Goal: Understand process/instructions

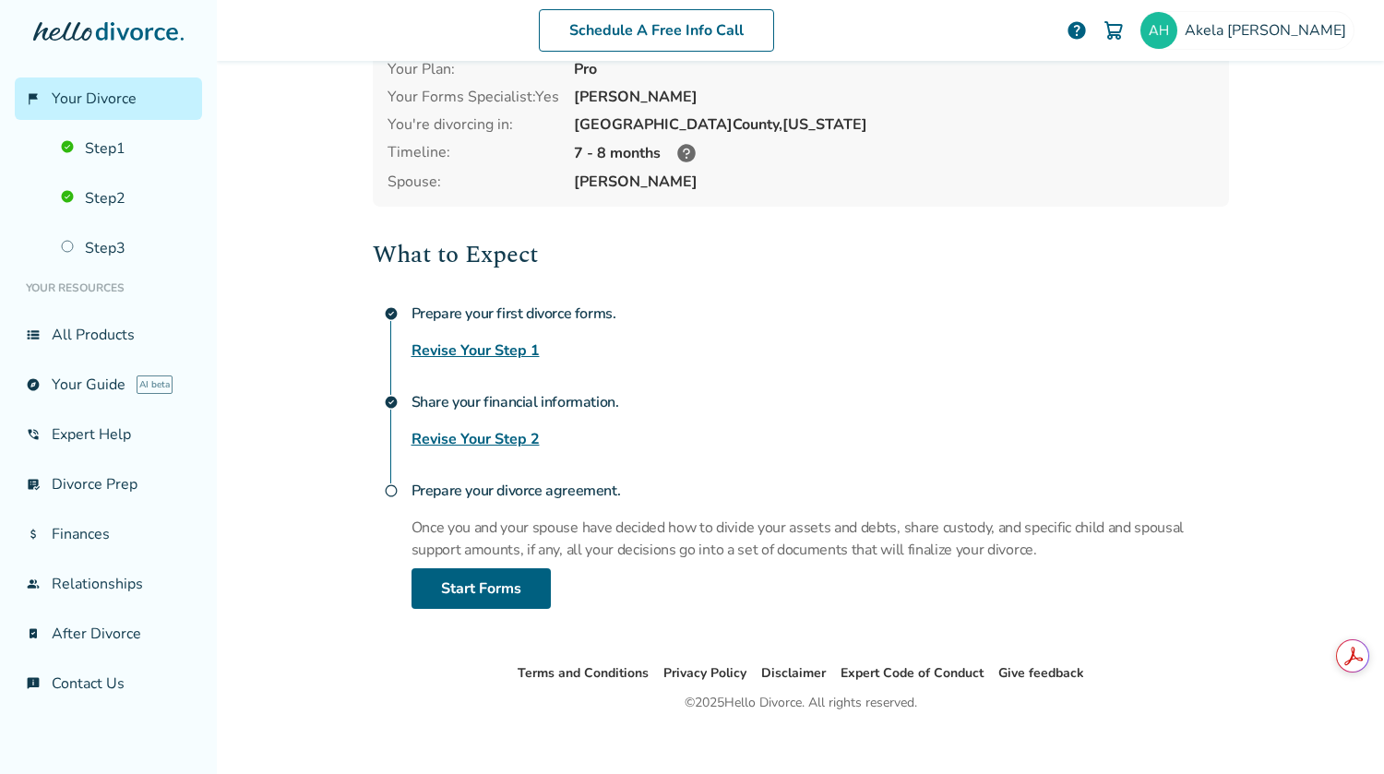
scroll to position [109, 0]
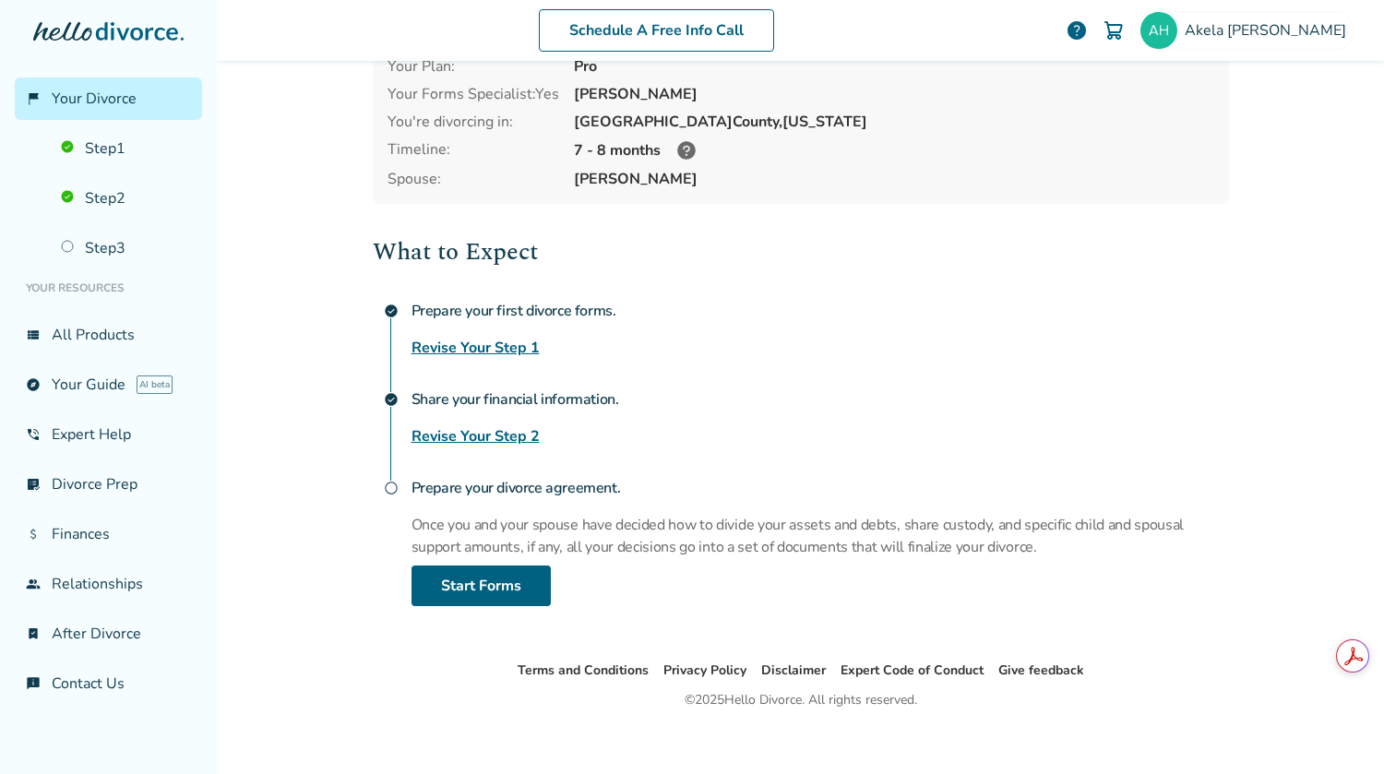
click at [496, 438] on link "Revise Your Step 2" at bounding box center [476, 436] width 128 height 22
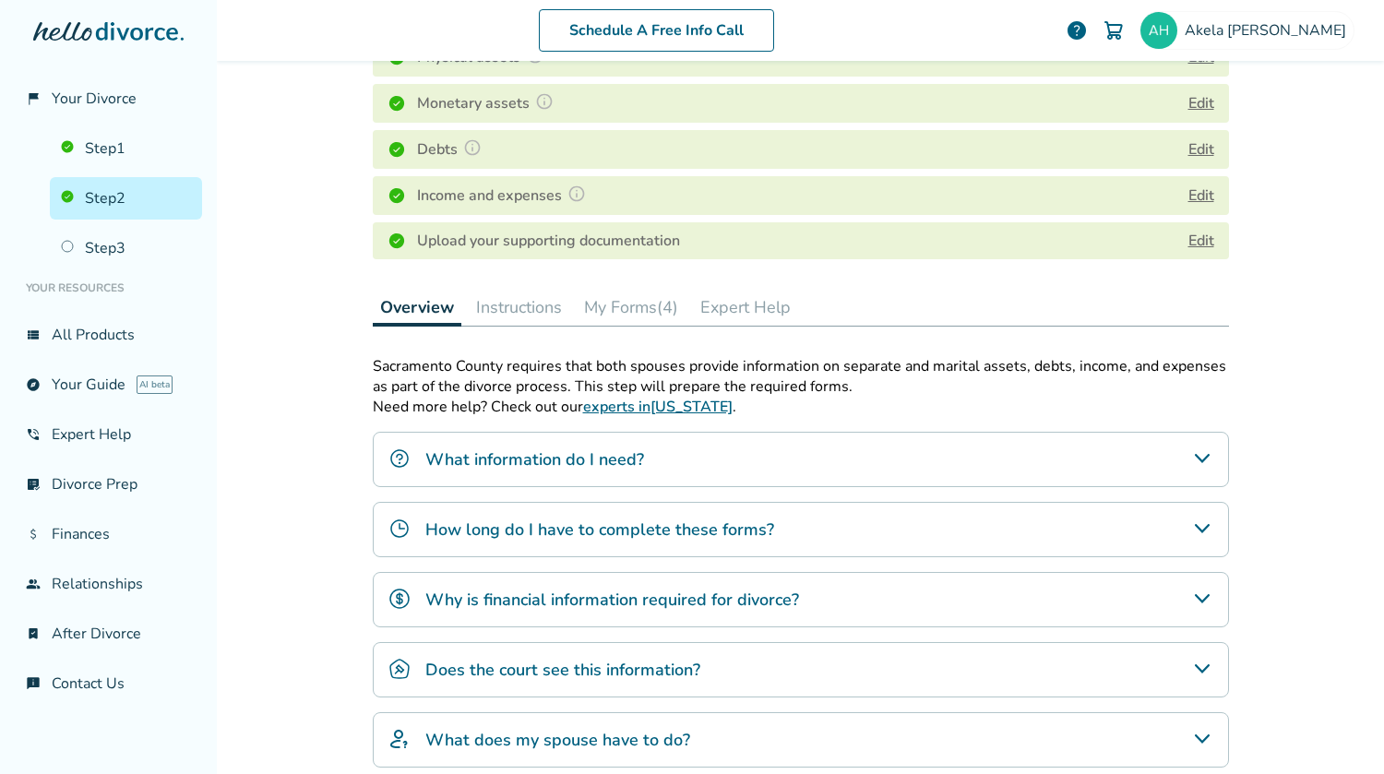
scroll to position [318, 0]
click at [520, 305] on button "Instructions" at bounding box center [519, 305] width 101 height 37
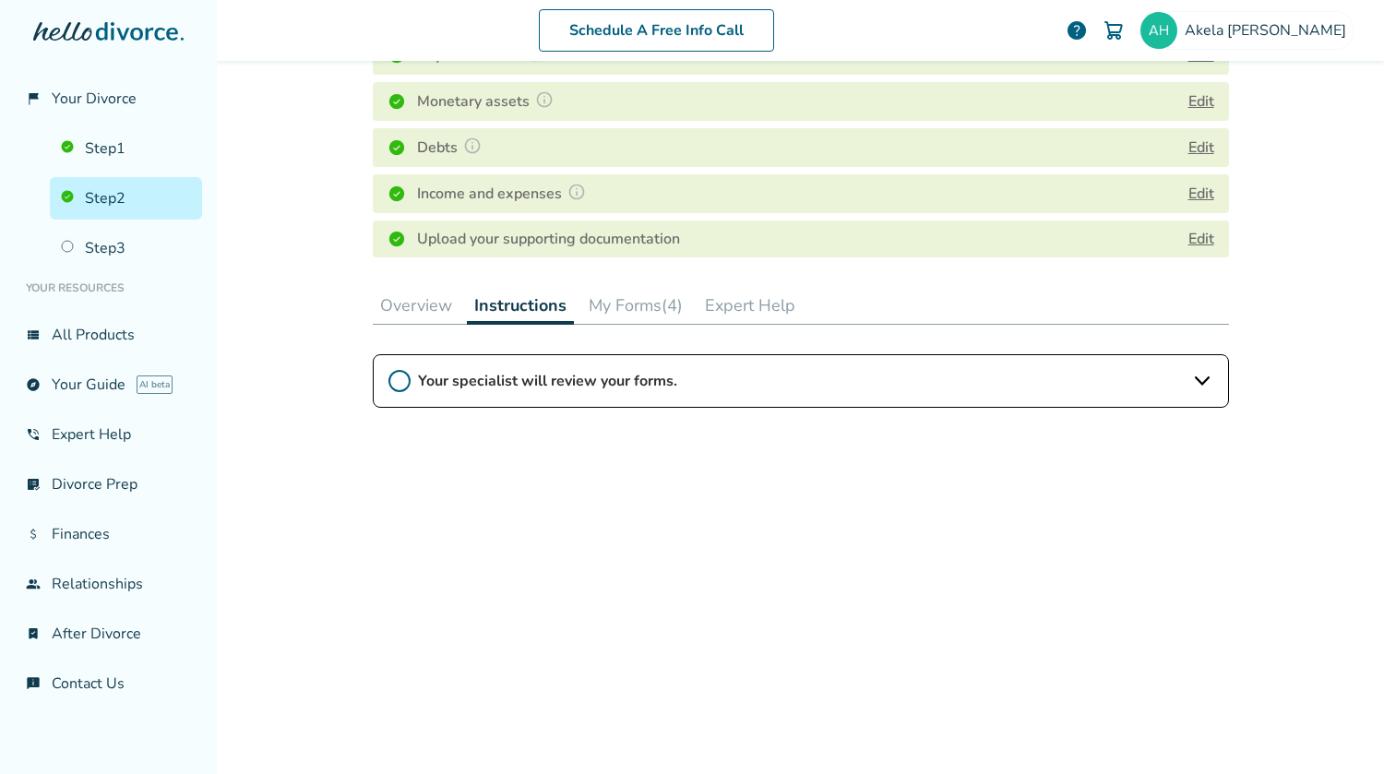
click at [616, 312] on button "My Forms (4)" at bounding box center [635, 305] width 109 height 37
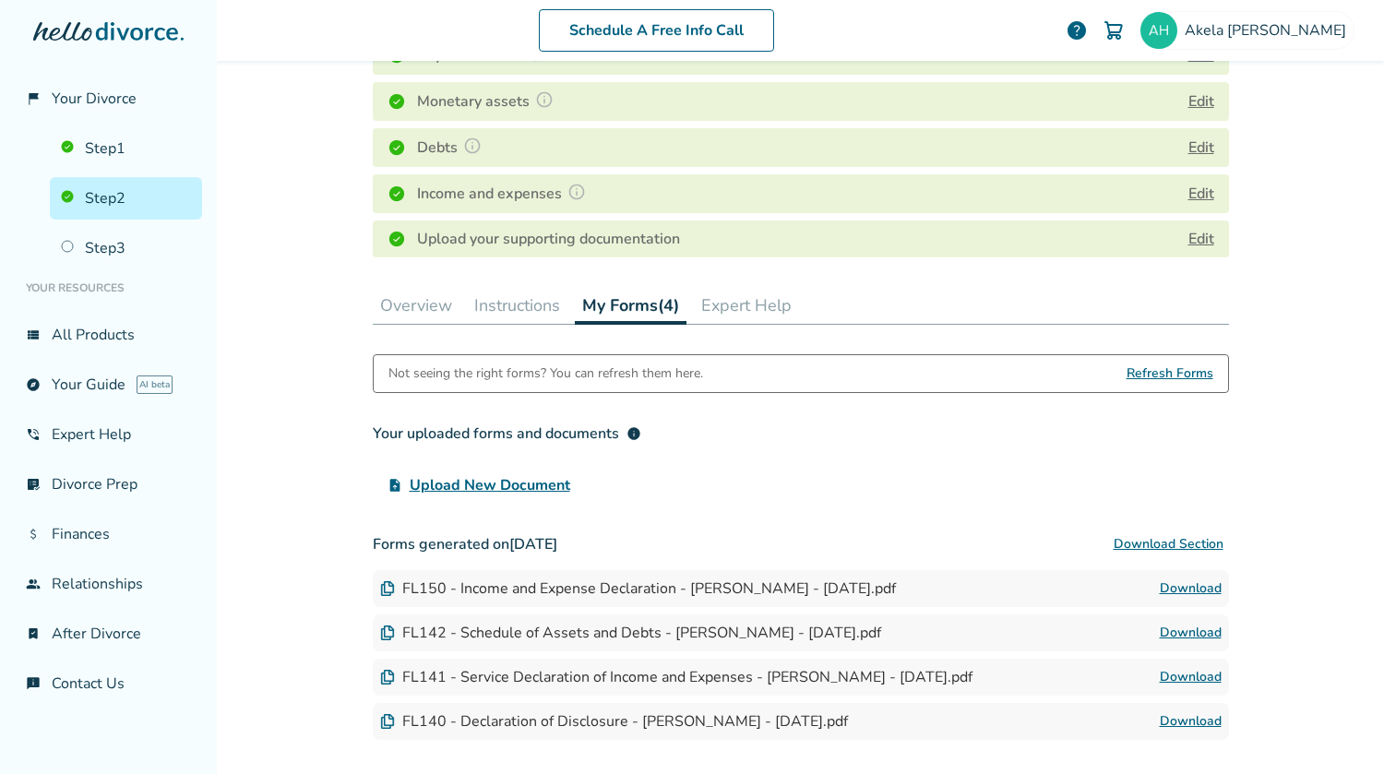
click at [715, 300] on button "Expert Help" at bounding box center [746, 305] width 105 height 37
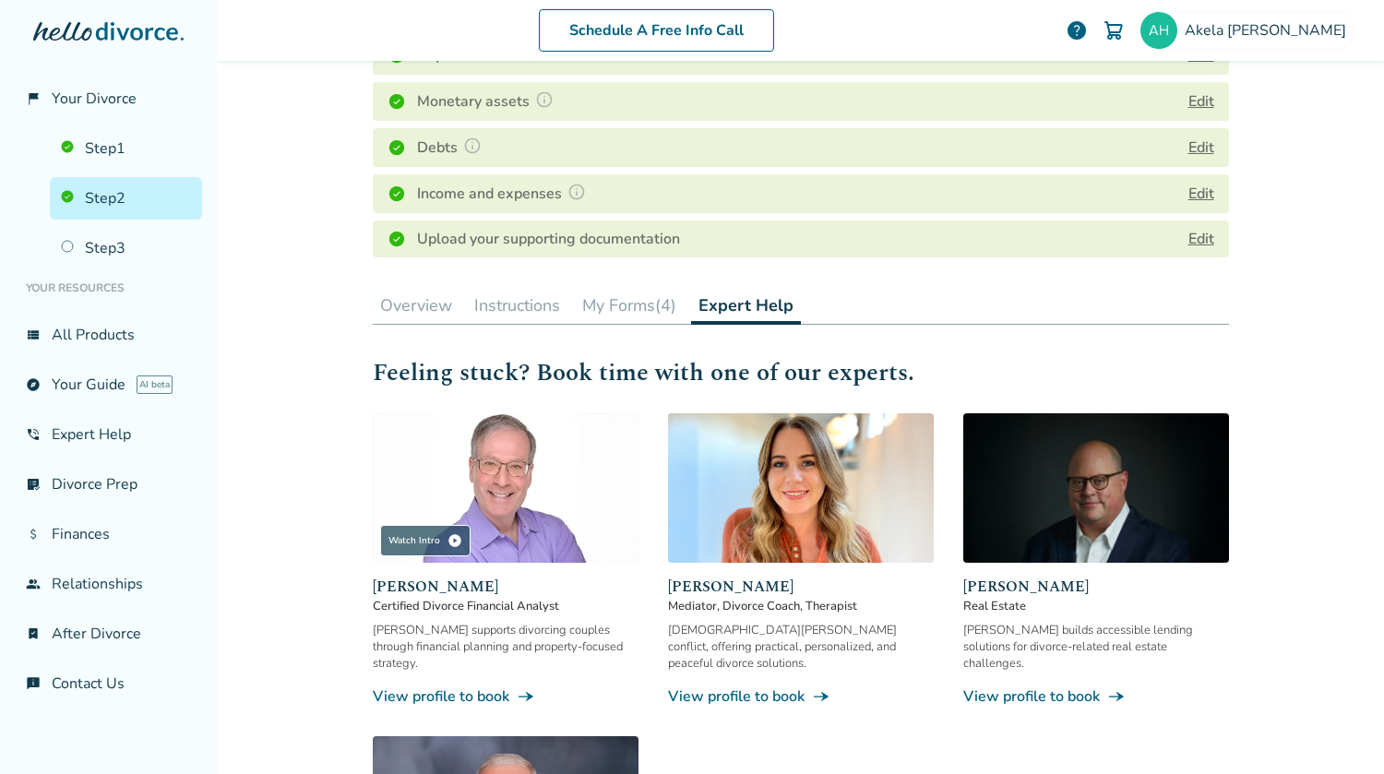
click at [411, 315] on button "Overview" at bounding box center [416, 305] width 87 height 37
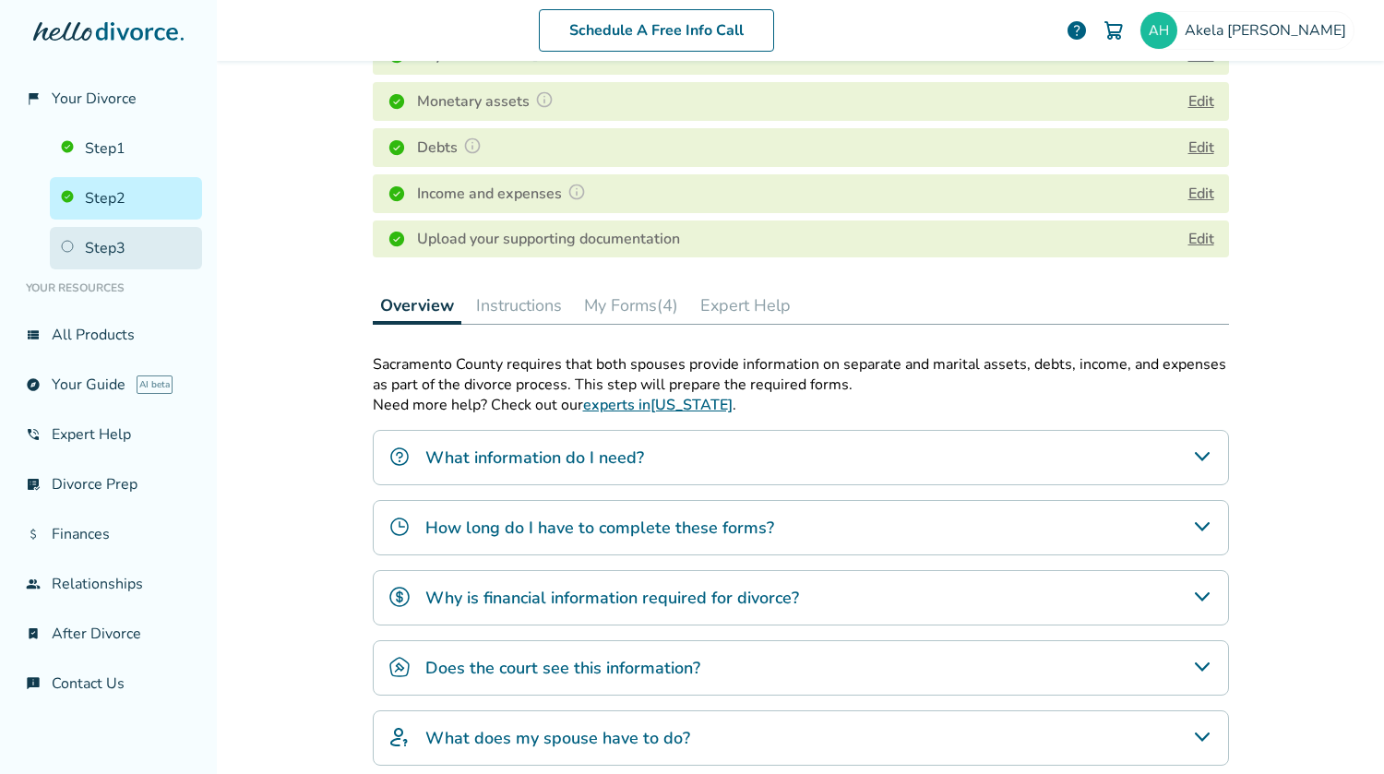
click at [116, 248] on link "Step 3" at bounding box center [126, 248] width 152 height 42
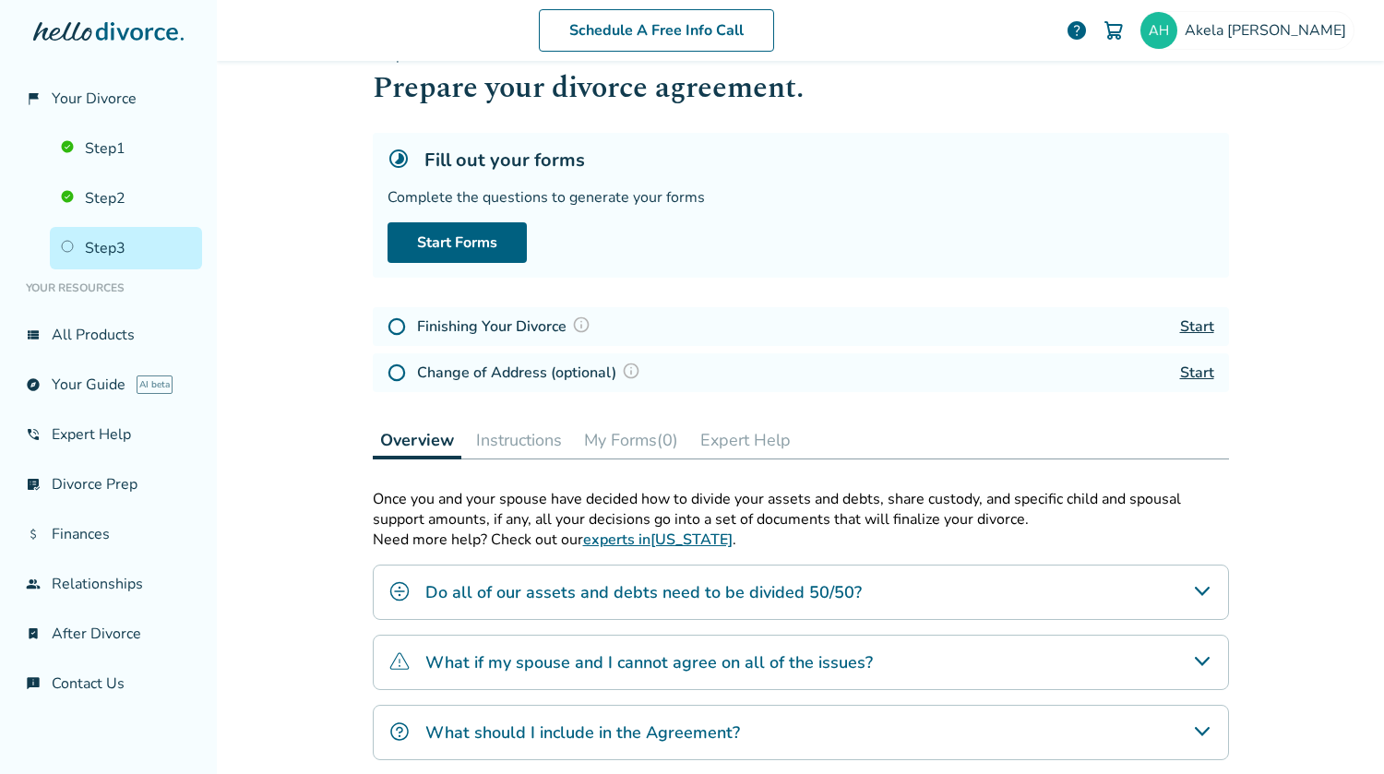
scroll to position [44, 0]
click at [97, 195] on link "Step 2" at bounding box center [126, 198] width 152 height 42
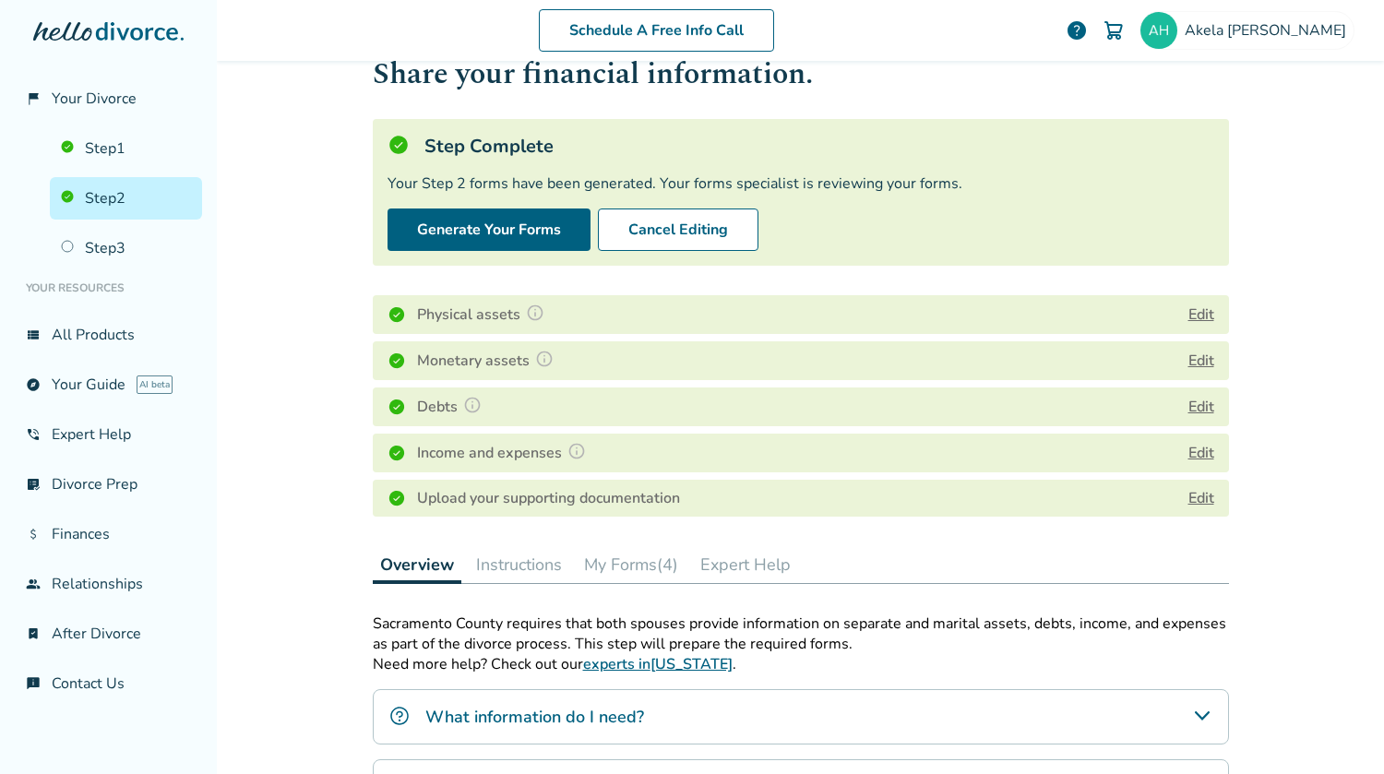
scroll to position [60, 0]
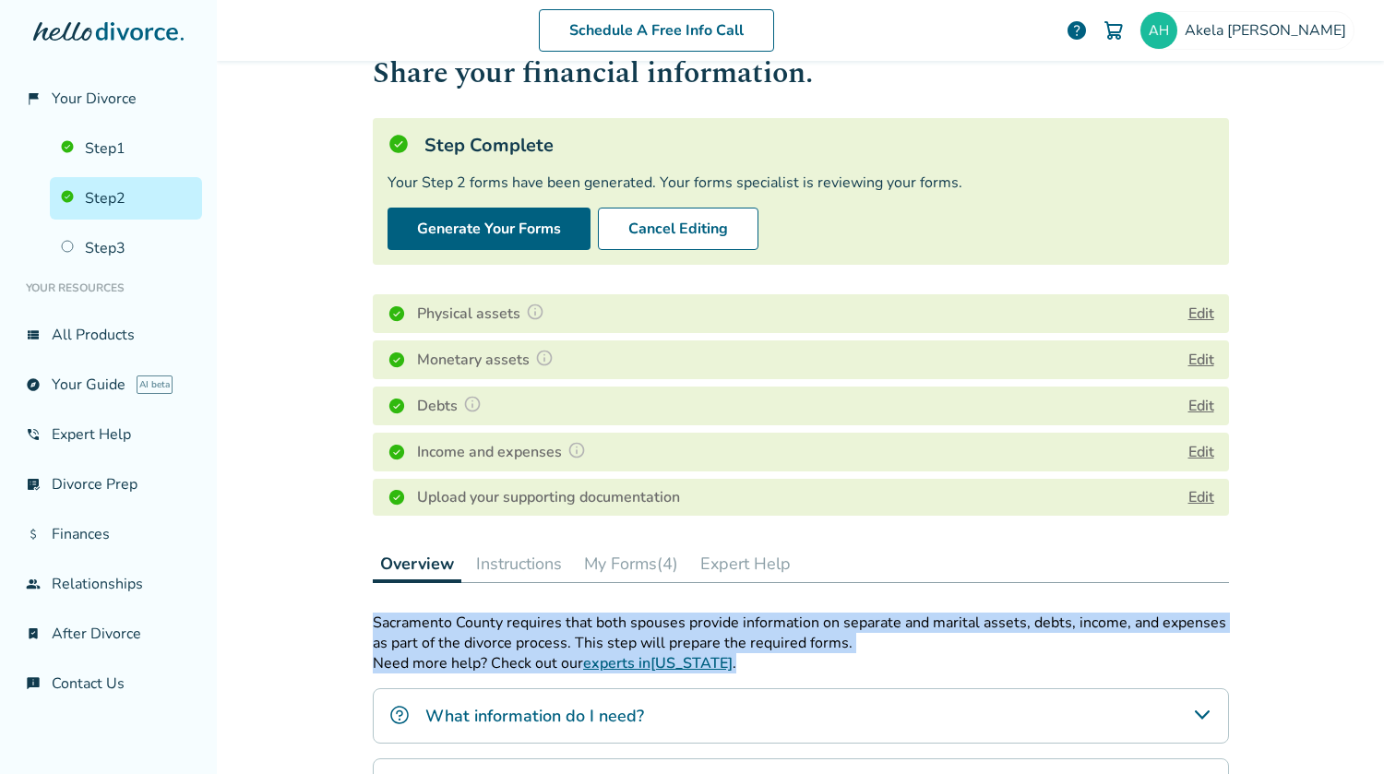
drag, startPoint x: 369, startPoint y: 622, endPoint x: 728, endPoint y: 668, distance: 362.0
copy div "Sacramento County requires that both spouses provide information on separate an…"
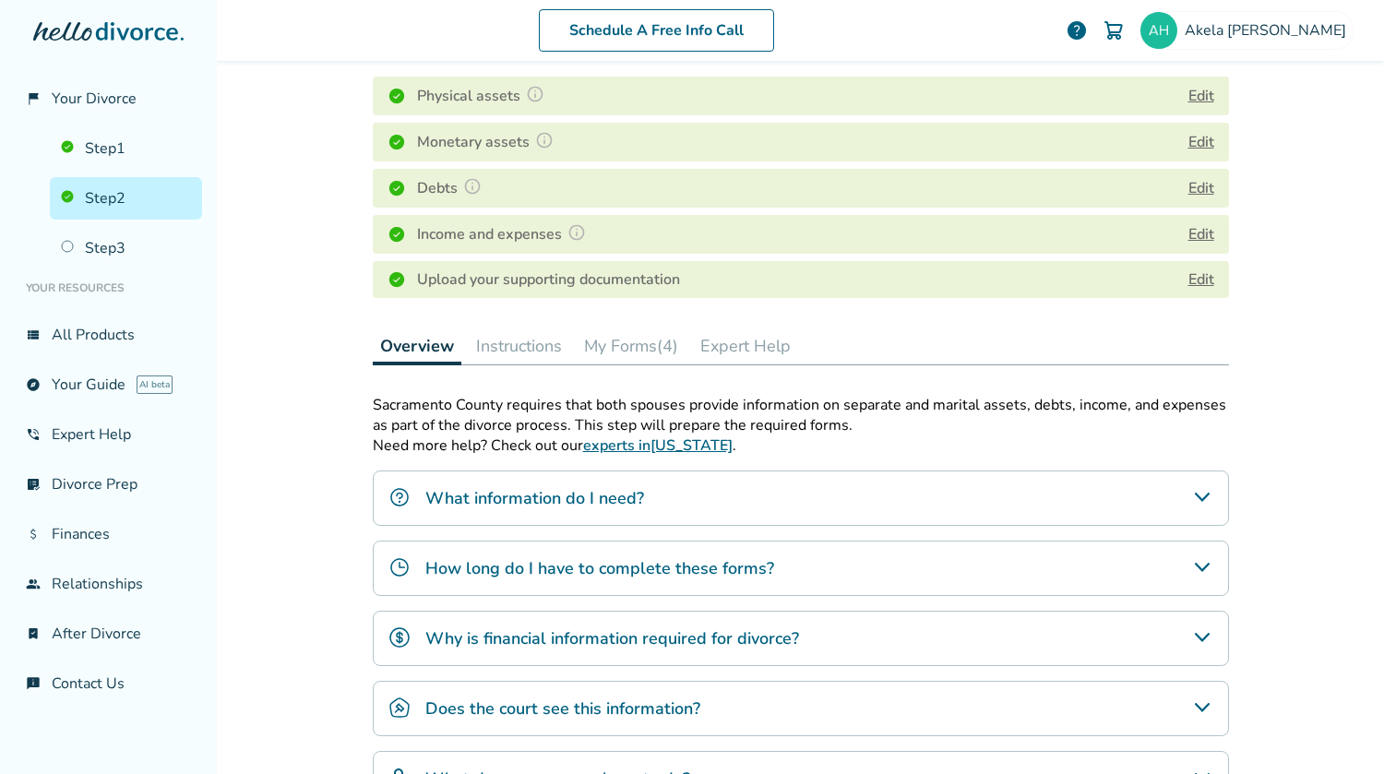
scroll to position [298, 0]
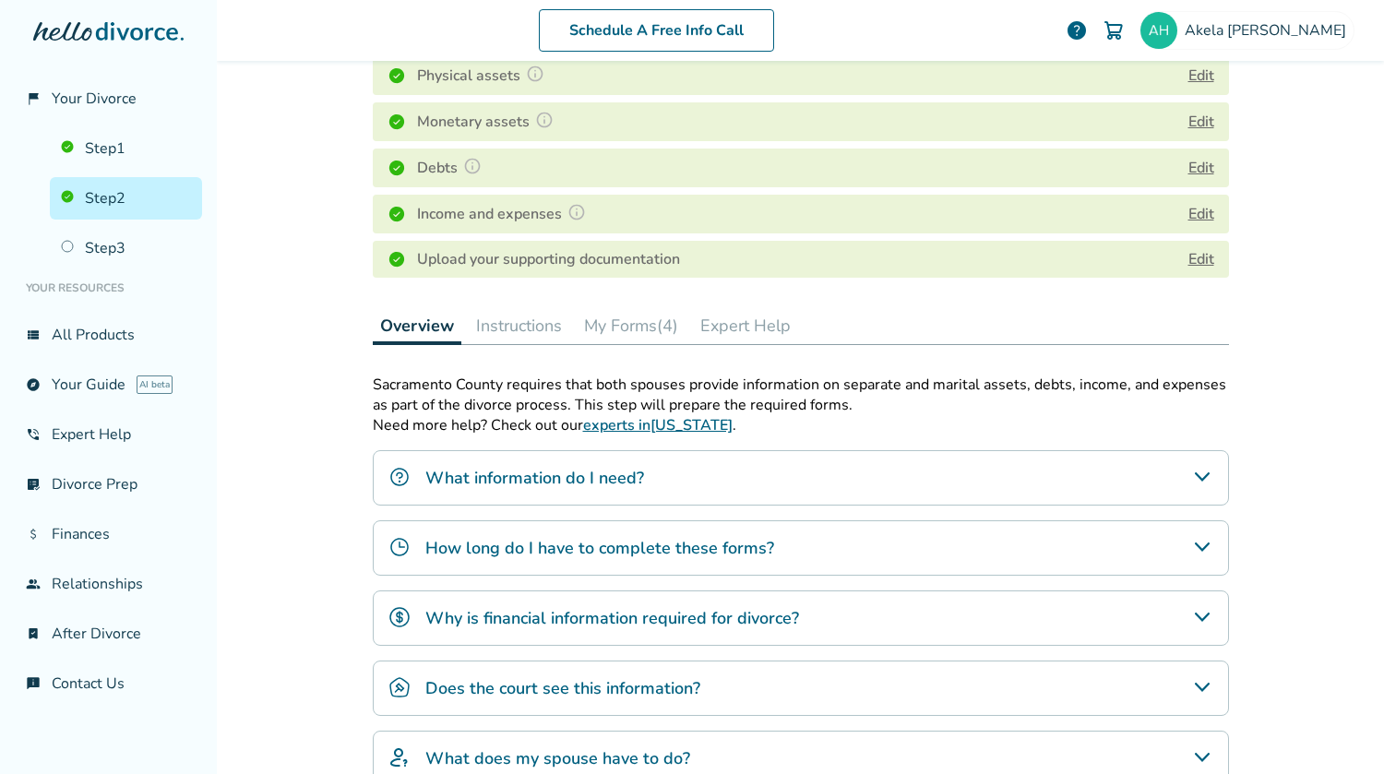
click at [772, 613] on h4 "Why is financial information required for divorce?" at bounding box center [612, 618] width 374 height 24
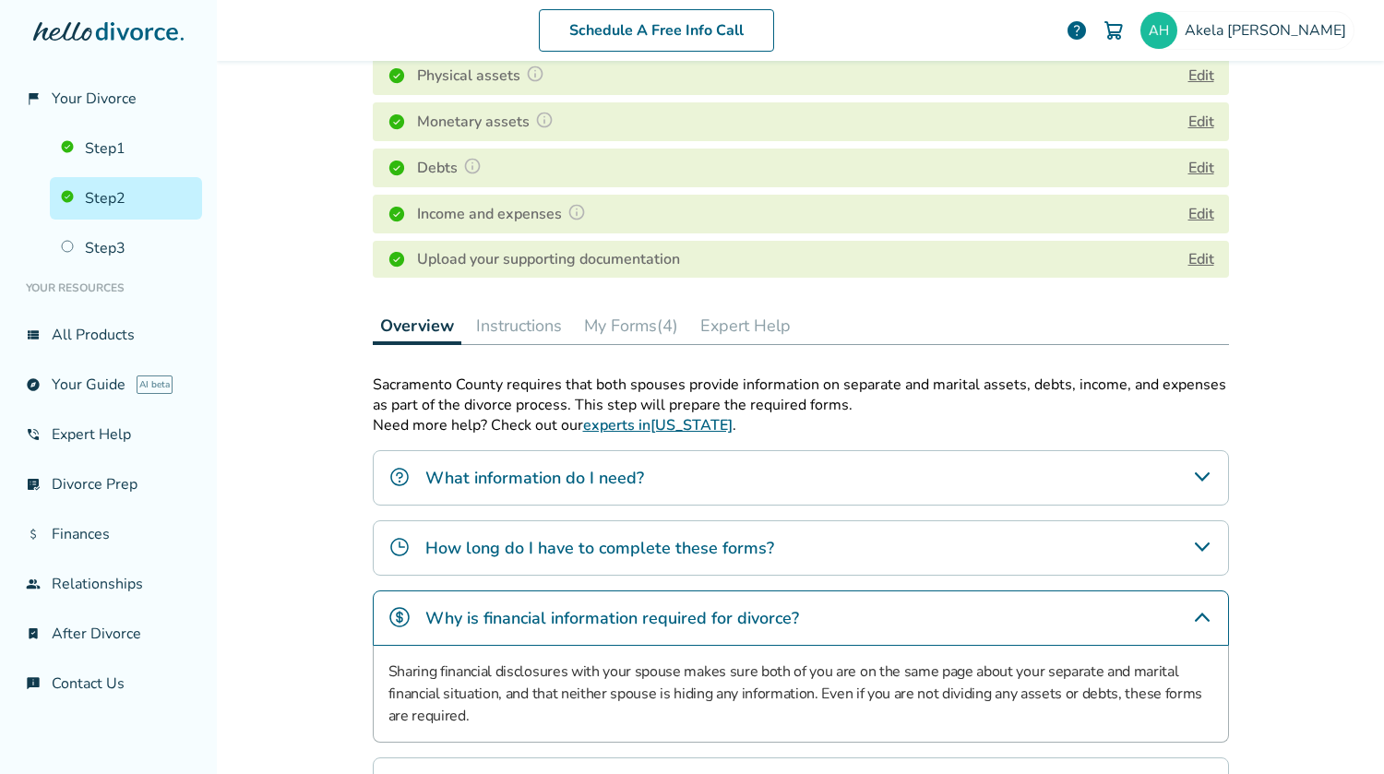
click at [772, 613] on h4 "Why is financial information required for divorce?" at bounding box center [612, 618] width 374 height 24
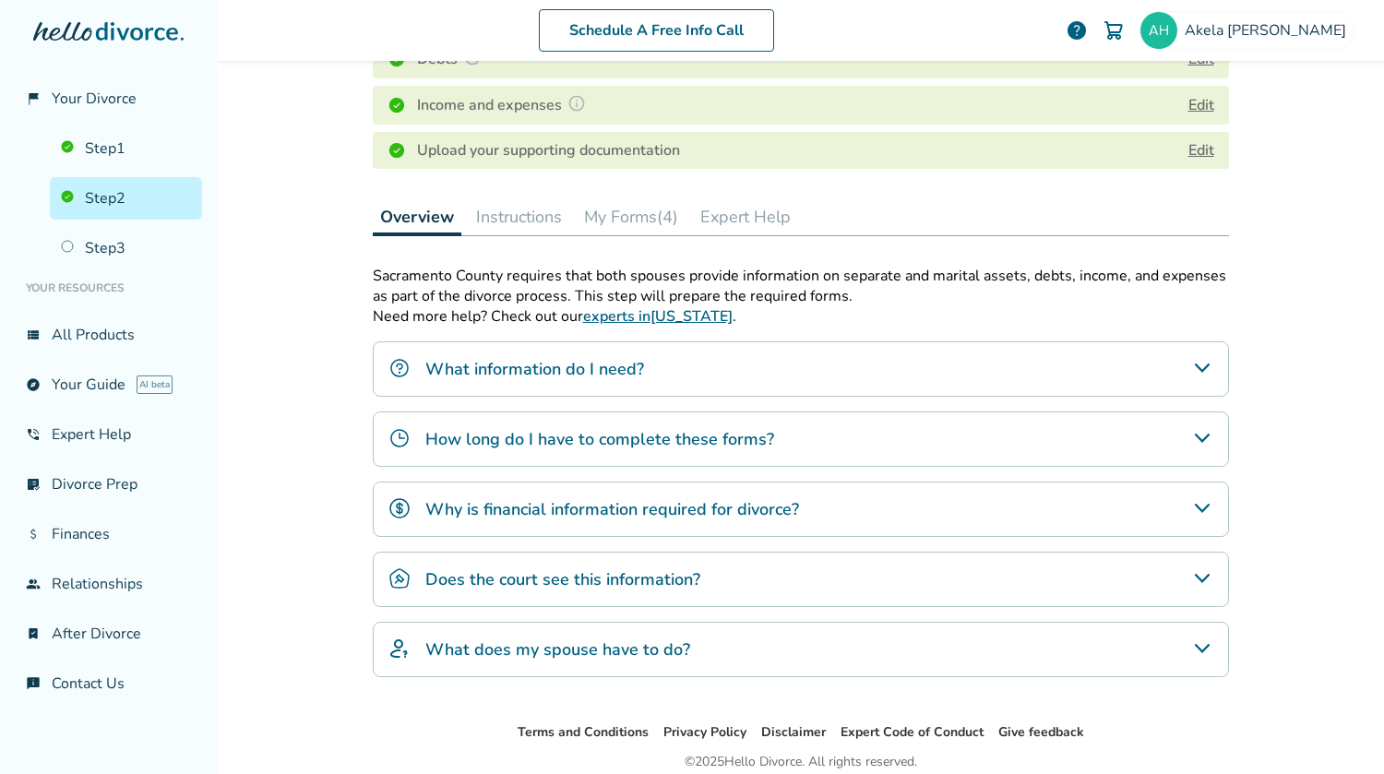
scroll to position [408, 0]
click at [726, 590] on div "Does the court see this information?" at bounding box center [801, 578] width 856 height 55
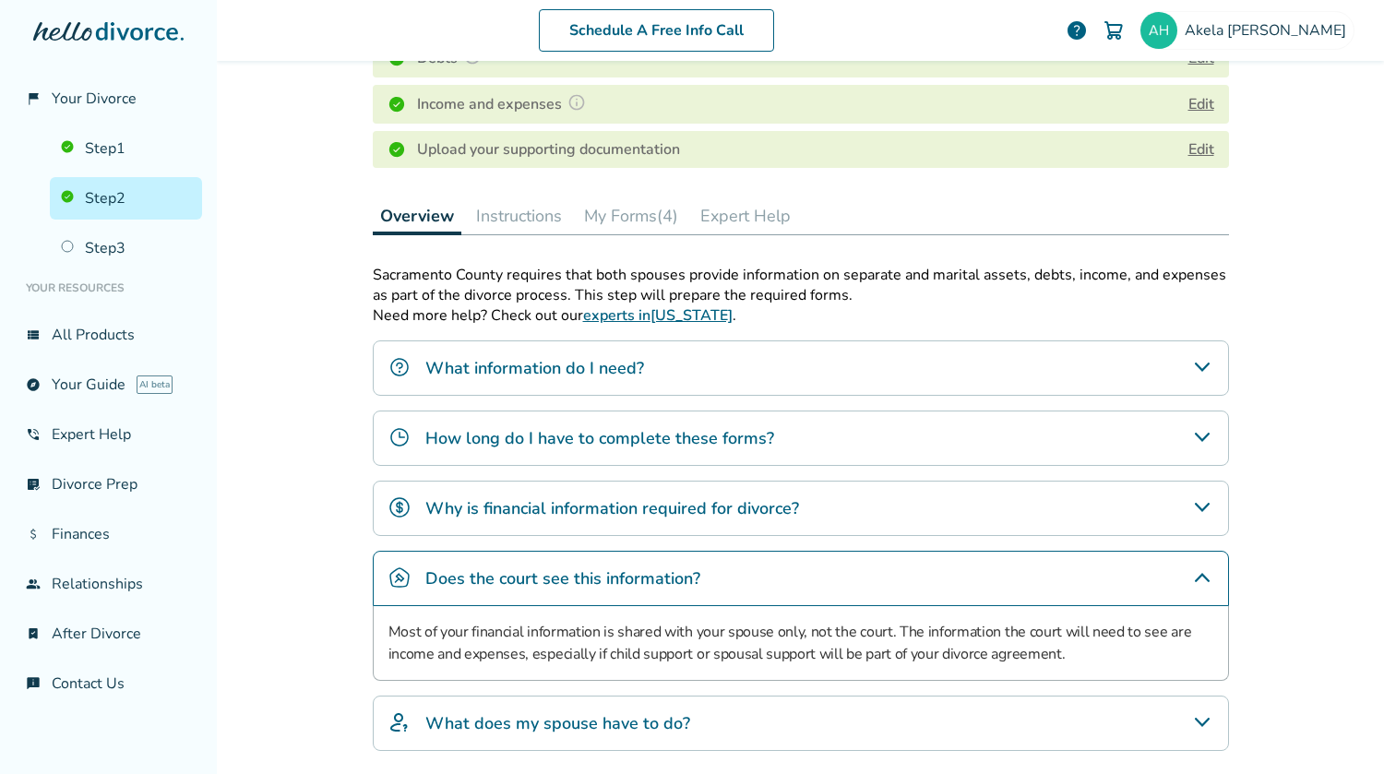
click at [726, 590] on div "Does the court see this information?" at bounding box center [801, 578] width 856 height 55
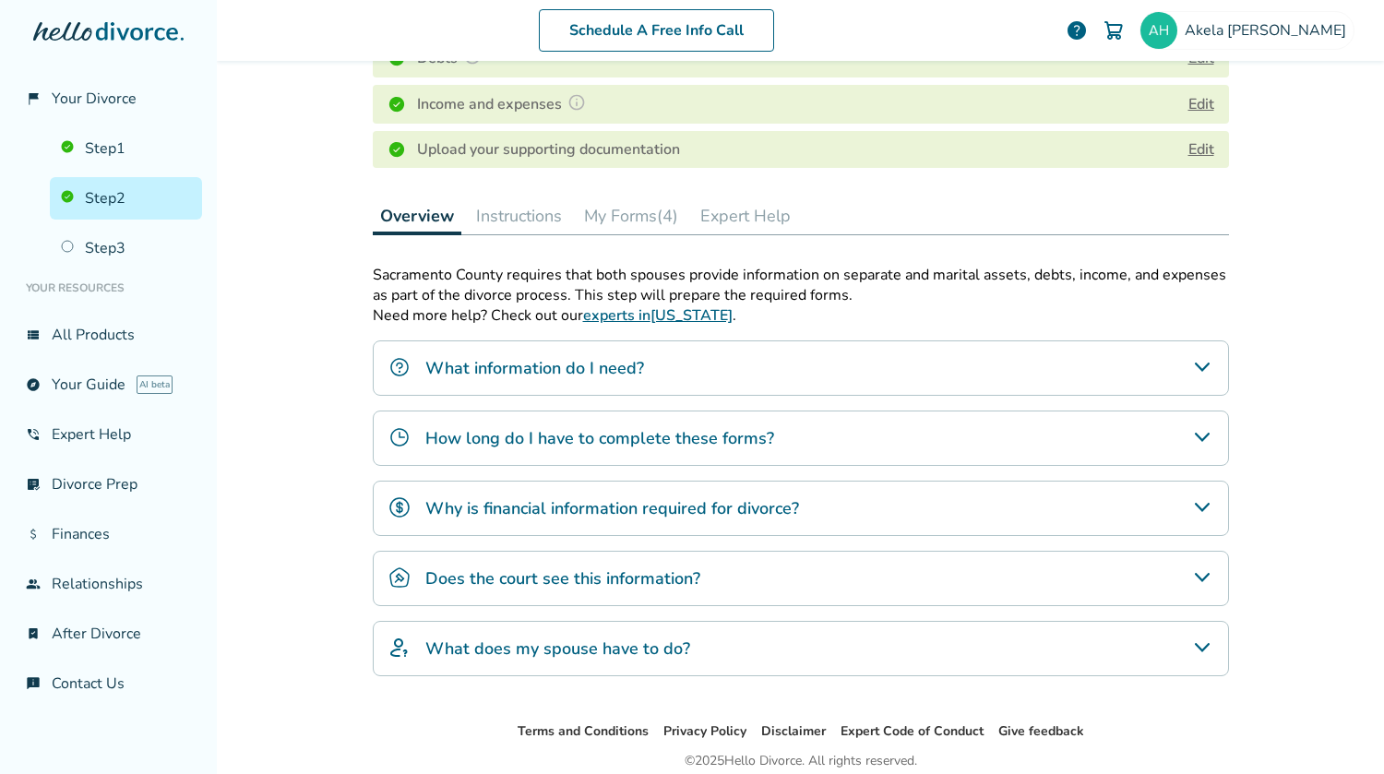
click at [705, 636] on div "What does my spouse have to do?" at bounding box center [801, 648] width 856 height 55
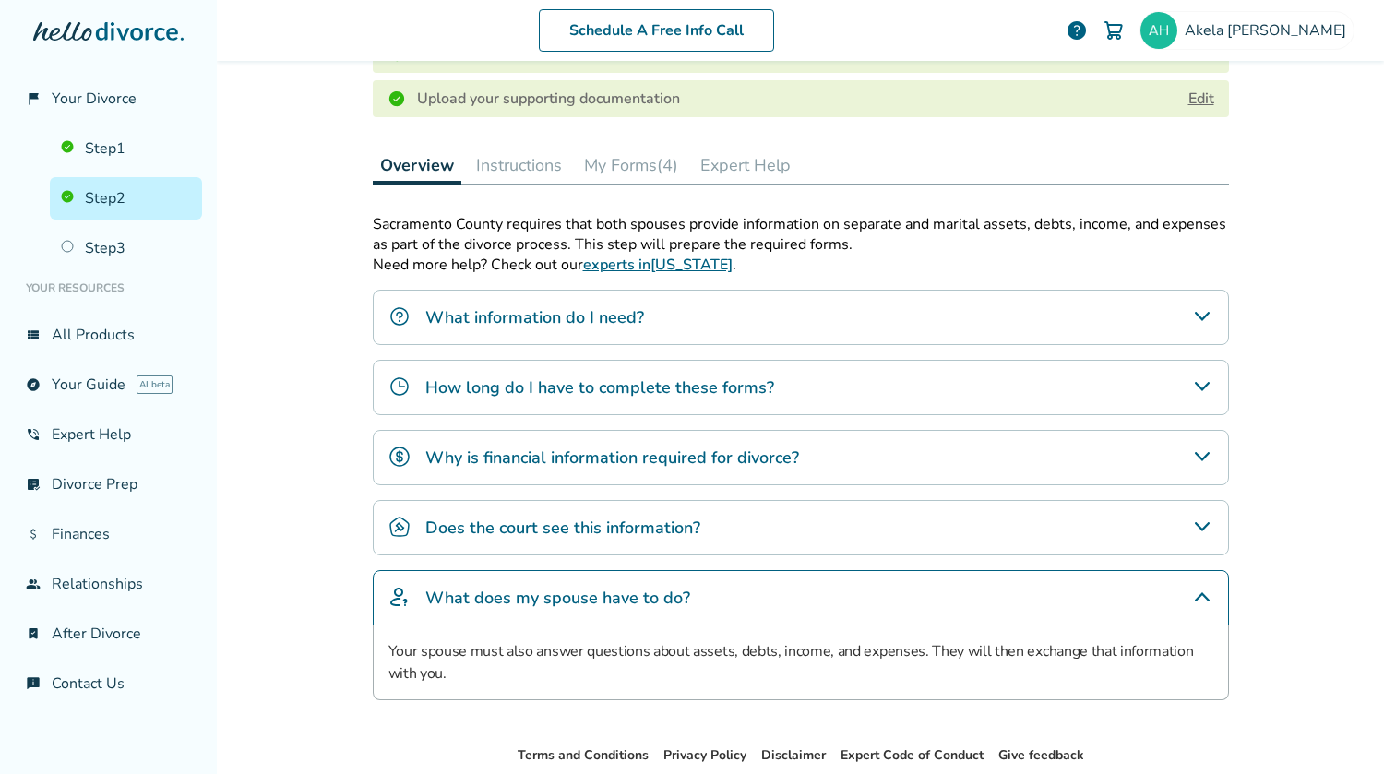
scroll to position [469, 0]
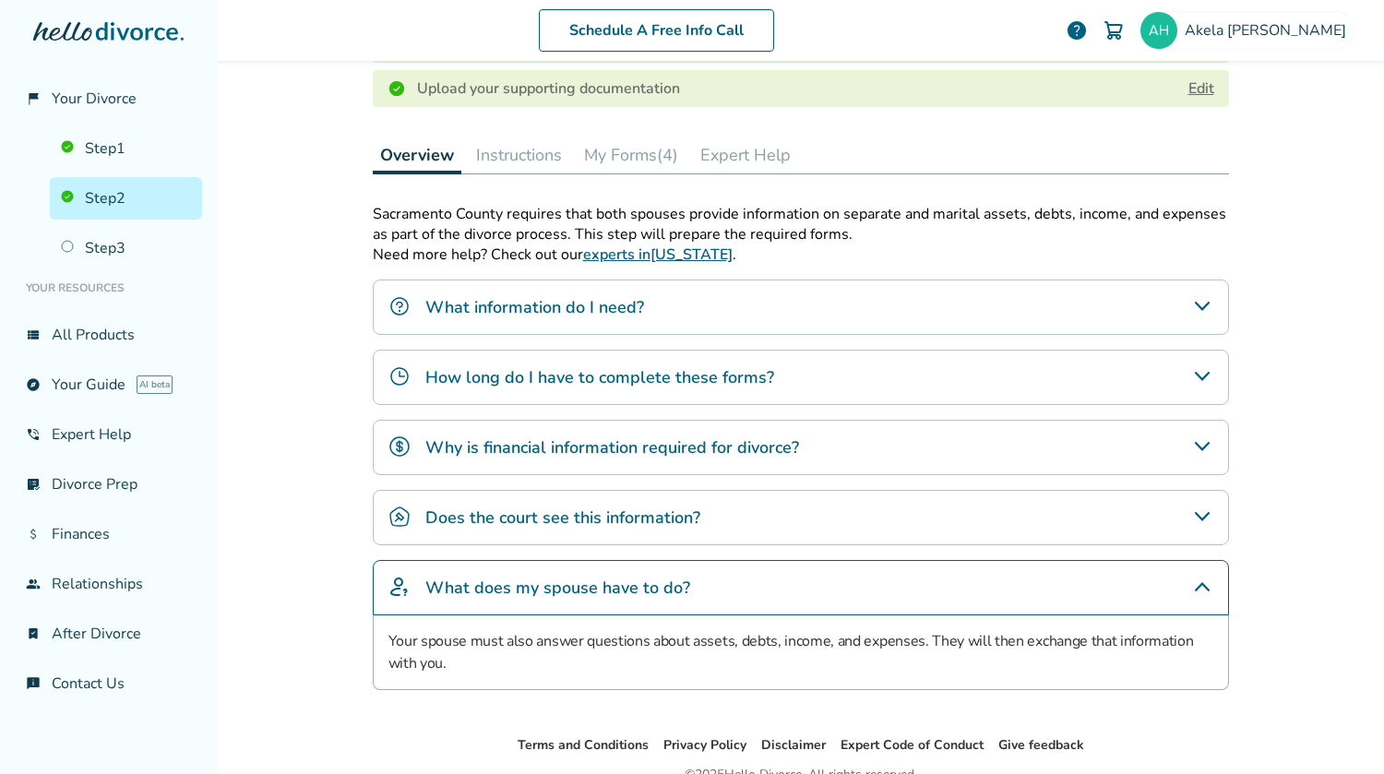
click at [736, 301] on div "What information do I need?" at bounding box center [801, 307] width 856 height 55
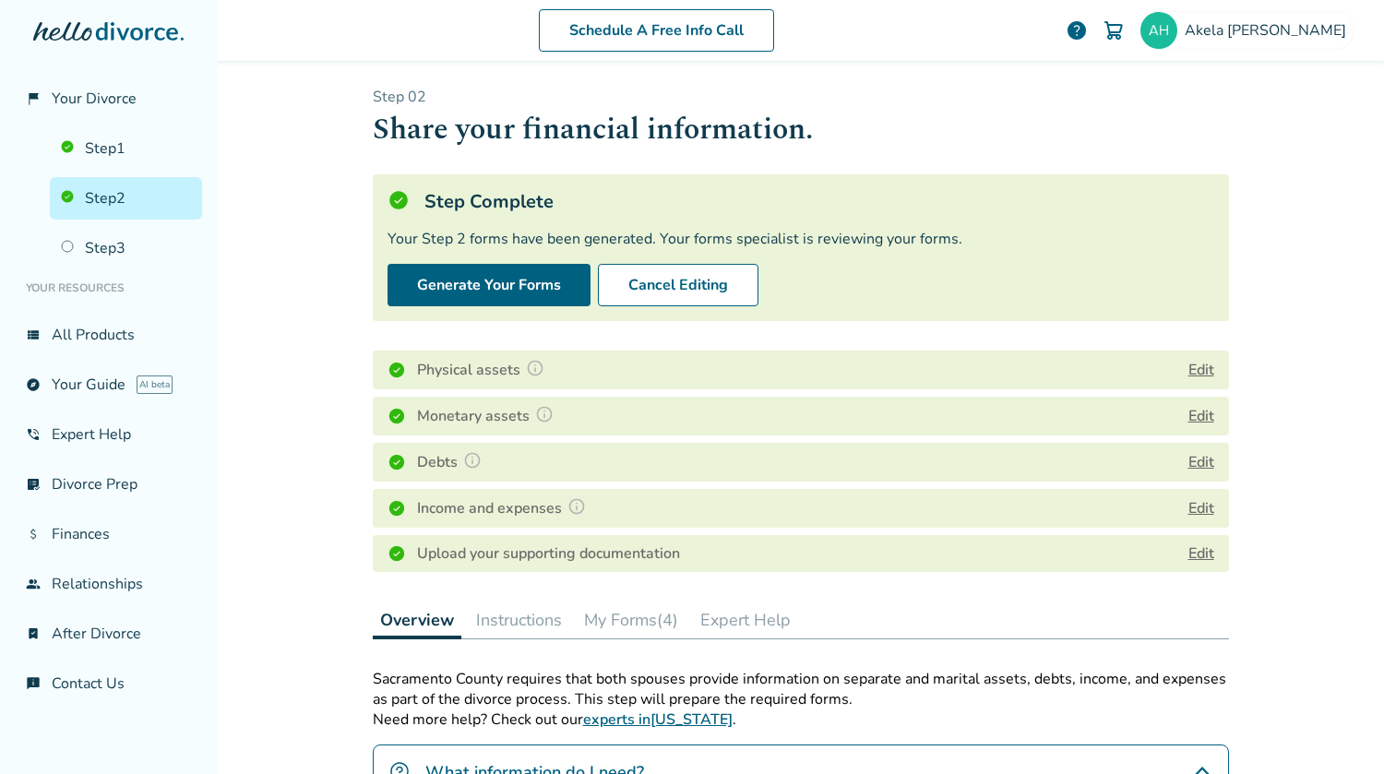
scroll to position [0, 0]
